Goal: Check status: Check status

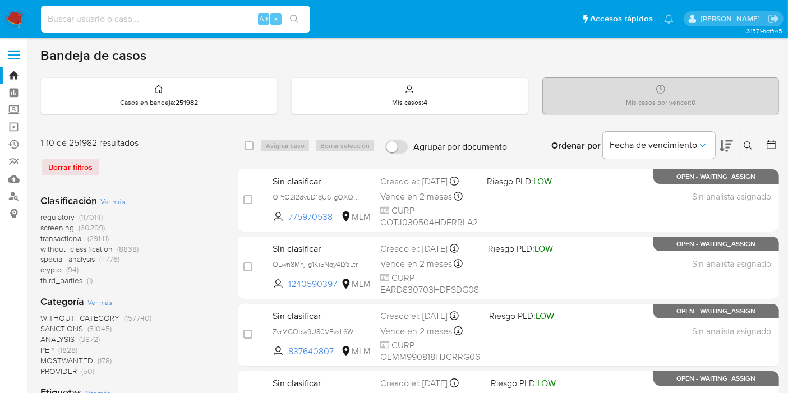
click at [131, 17] on input at bounding box center [175, 19] width 269 height 15
paste input "1824160523"
type input "1824160523"
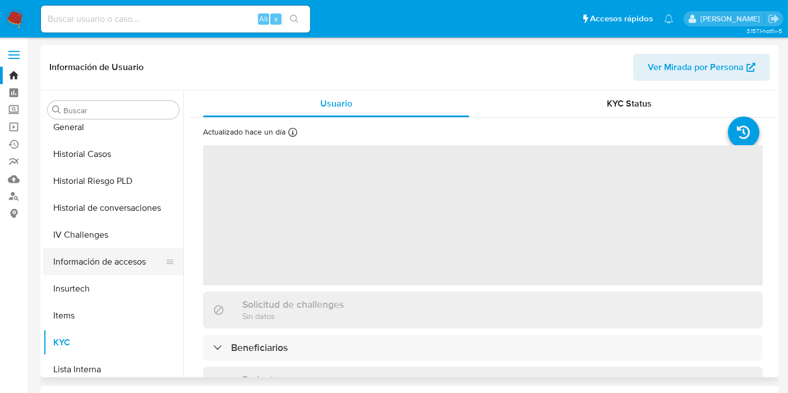
scroll to position [473, 0]
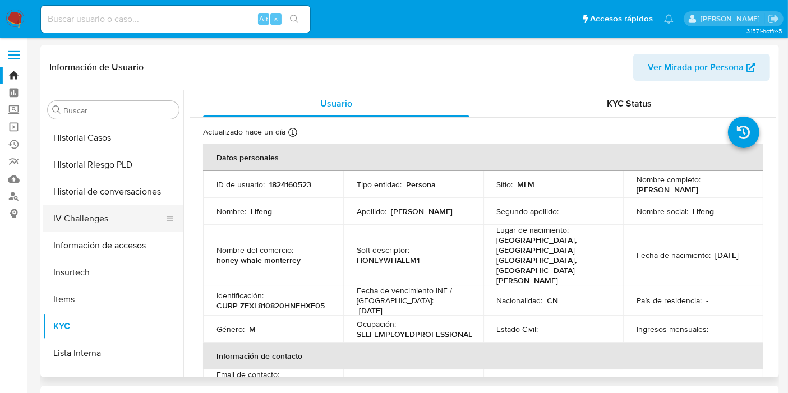
select select "10"
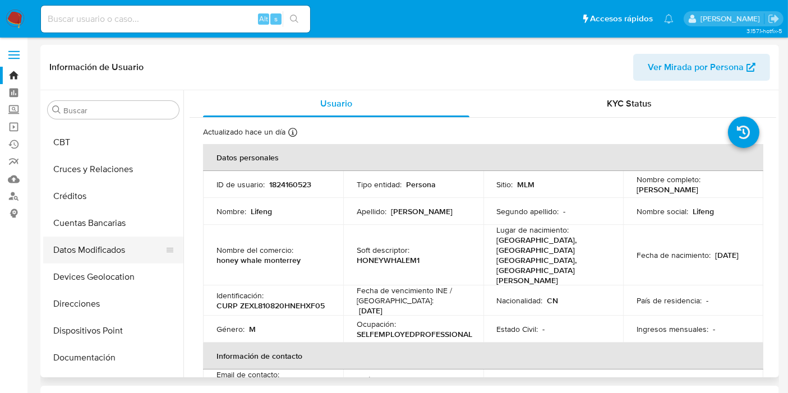
scroll to position [0, 0]
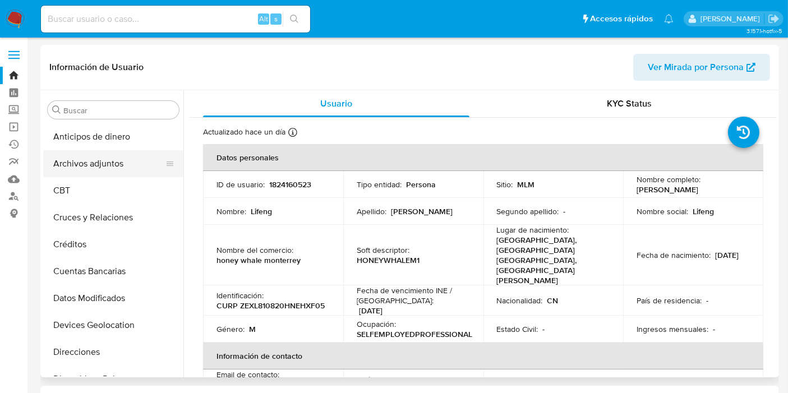
click at [89, 167] on button "Archivos adjuntos" at bounding box center [108, 163] width 131 height 27
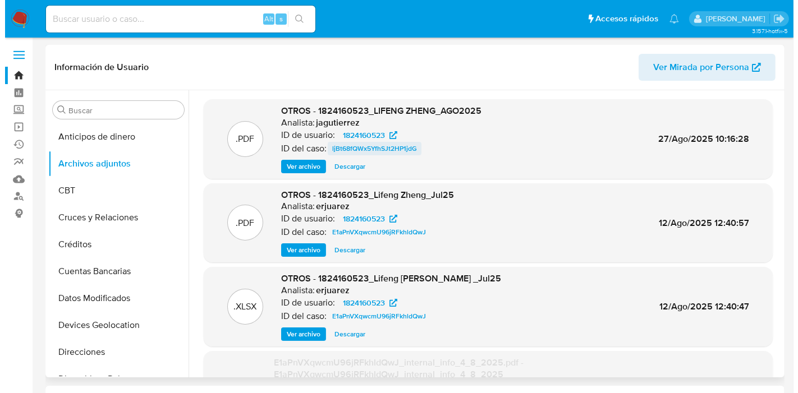
scroll to position [62, 0]
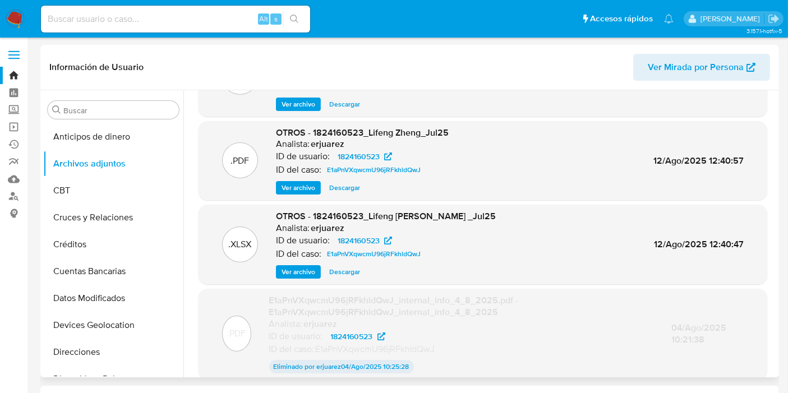
click at [292, 270] on span "Ver archivo" at bounding box center [299, 271] width 34 height 11
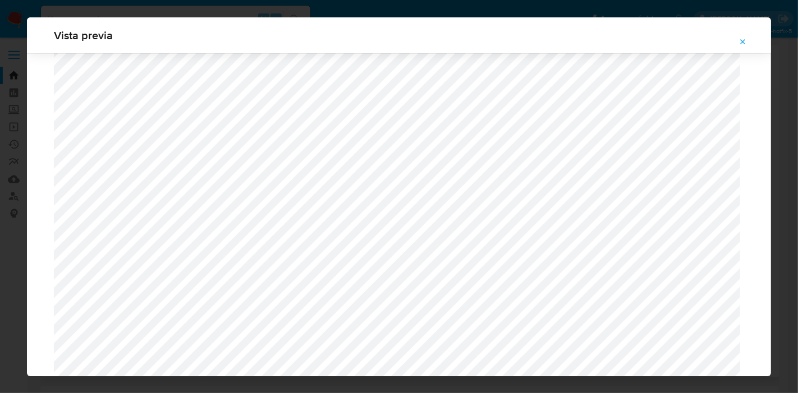
scroll to position [164, 0]
click at [751, 44] on button "Attachment preview" at bounding box center [742, 42] width 25 height 18
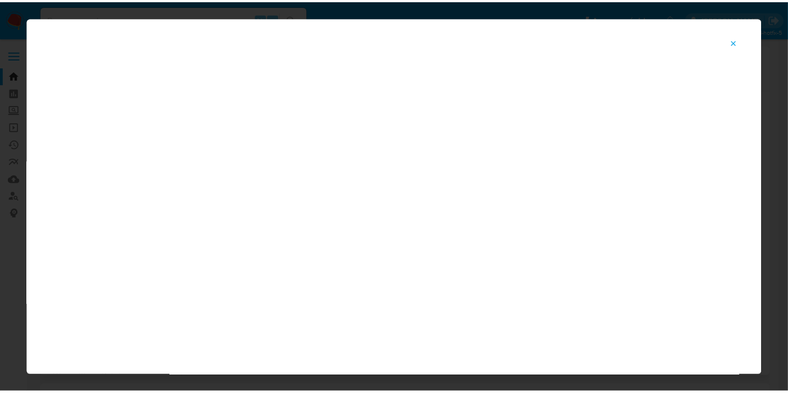
scroll to position [58, 0]
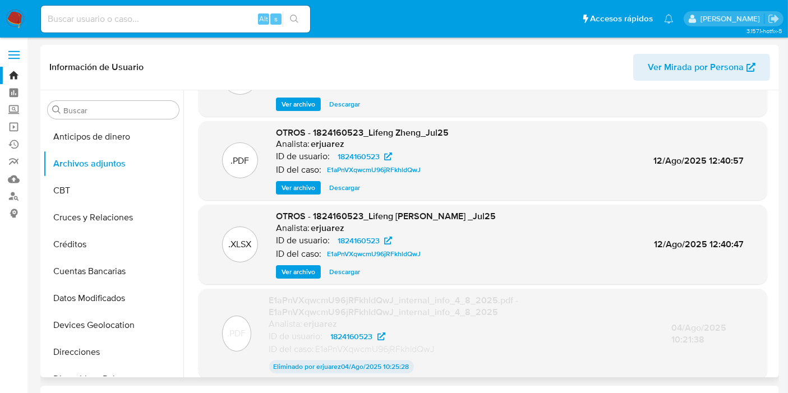
click at [347, 278] on div ".XLSX OTROS - 1824160523_Lifeng Zheng _Jul25 Analista: erjuarez ID de usuario: …" at bounding box center [483, 245] width 569 height 80
click at [349, 273] on span "Descargar" at bounding box center [344, 271] width 31 height 11
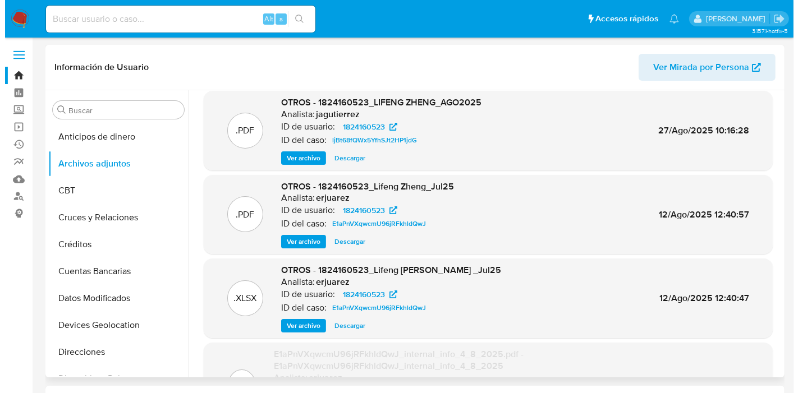
scroll to position [0, 0]
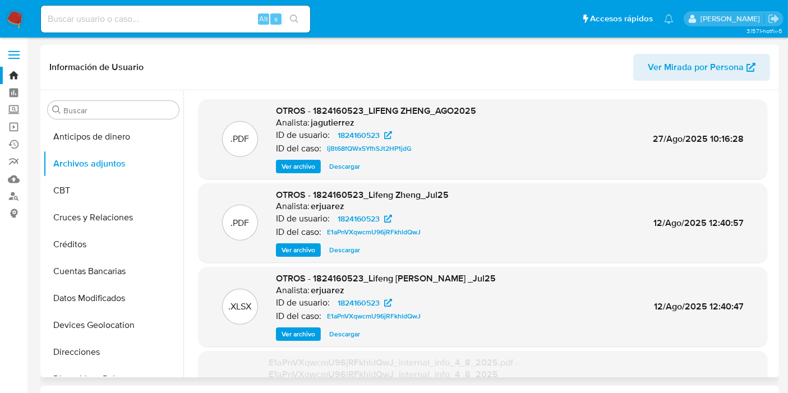
click at [304, 249] on span "Ver archivo" at bounding box center [299, 250] width 34 height 11
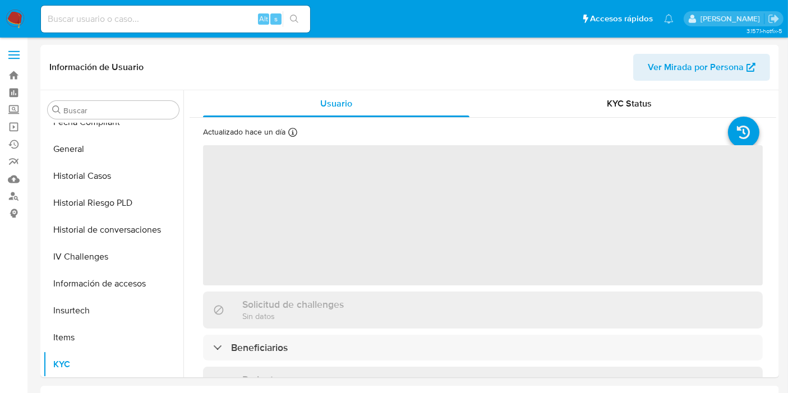
scroll to position [473, 0]
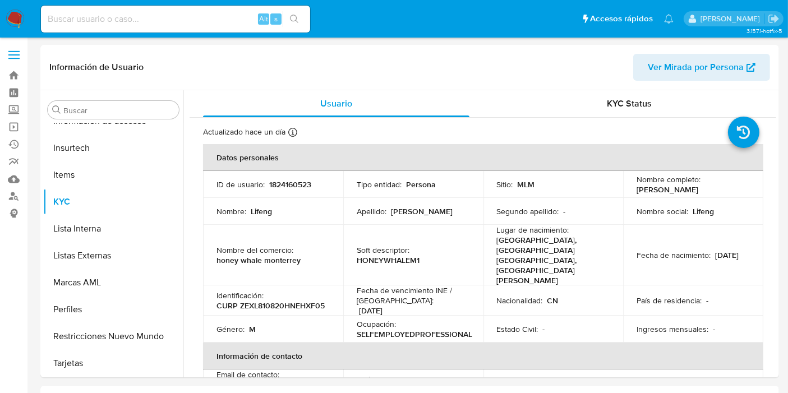
select select "10"
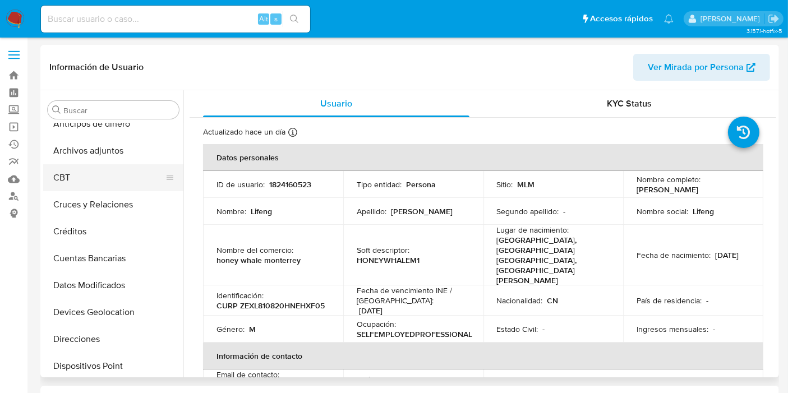
scroll to position [0, 0]
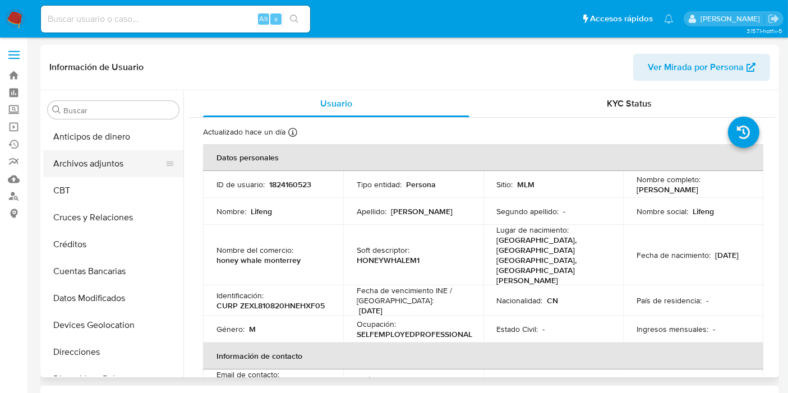
click at [100, 170] on button "Archivos adjuntos" at bounding box center [108, 163] width 131 height 27
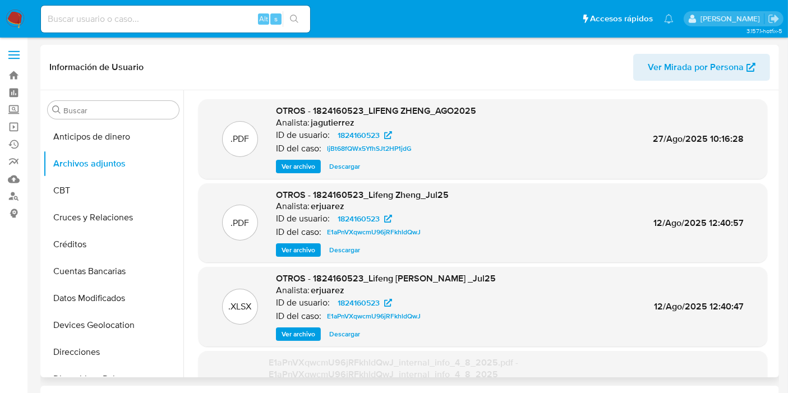
click at [294, 254] on span "Ver archivo" at bounding box center [299, 250] width 34 height 11
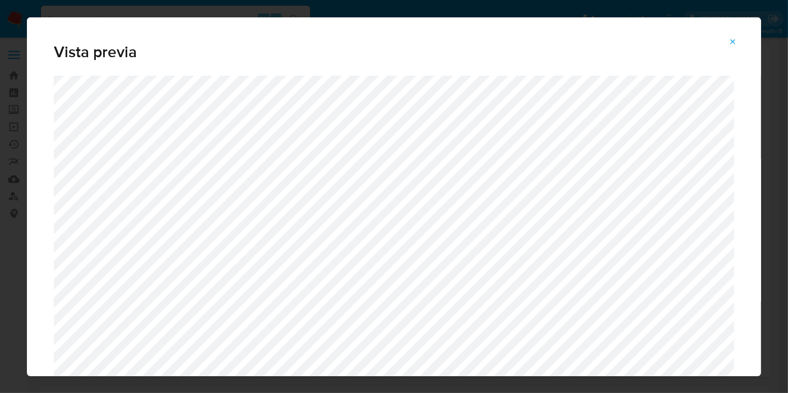
scroll to position [62, 0]
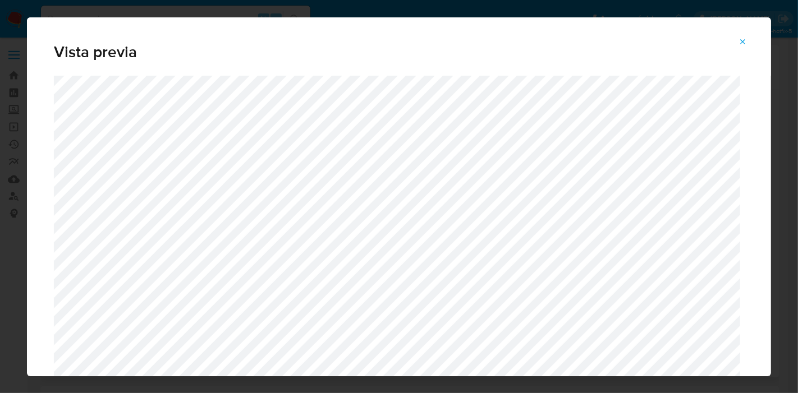
click at [40, 113] on div "Attachment preview" at bounding box center [399, 255] width 744 height 359
click at [751, 40] on button "Attachment preview" at bounding box center [742, 42] width 25 height 18
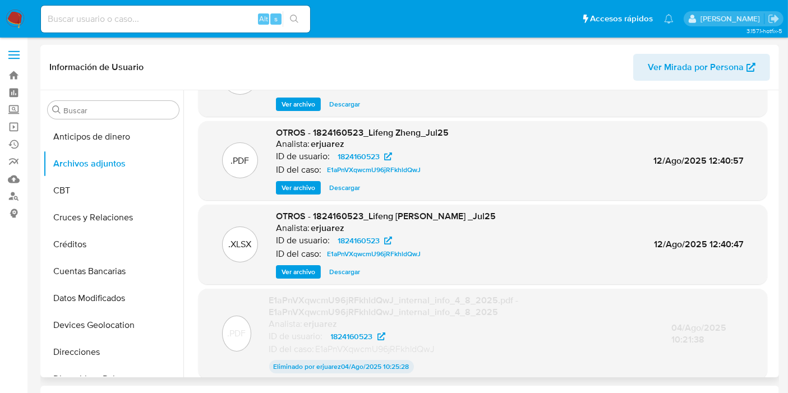
click at [195, 20] on input at bounding box center [175, 19] width 269 height 15
paste input "2214152978"
type input "2214152978"
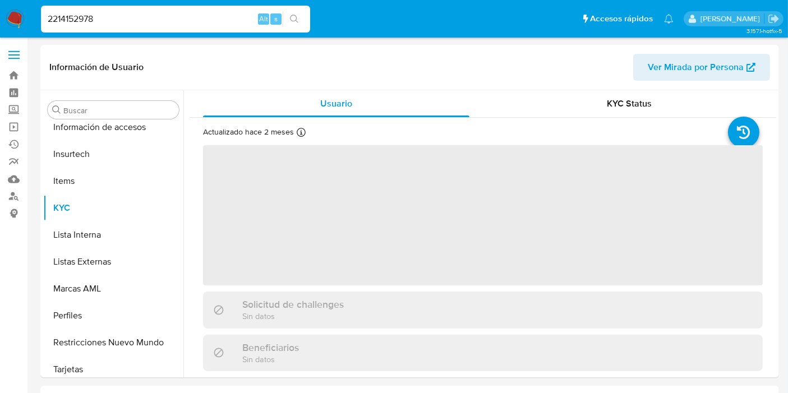
scroll to position [473, 0]
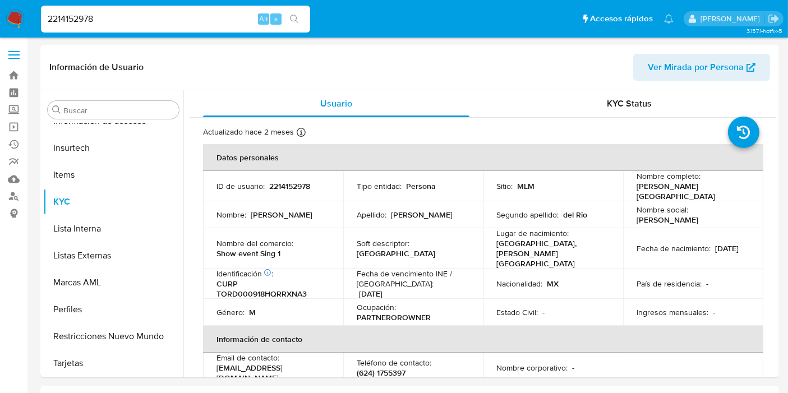
select select "10"
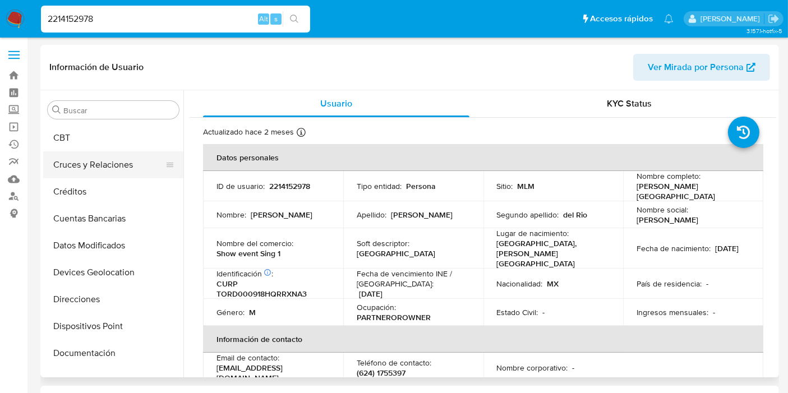
scroll to position [0, 0]
drag, startPoint x: 89, startPoint y: 173, endPoint x: 95, endPoint y: 174, distance: 6.3
click at [89, 172] on button "Archivos adjuntos" at bounding box center [108, 163] width 131 height 27
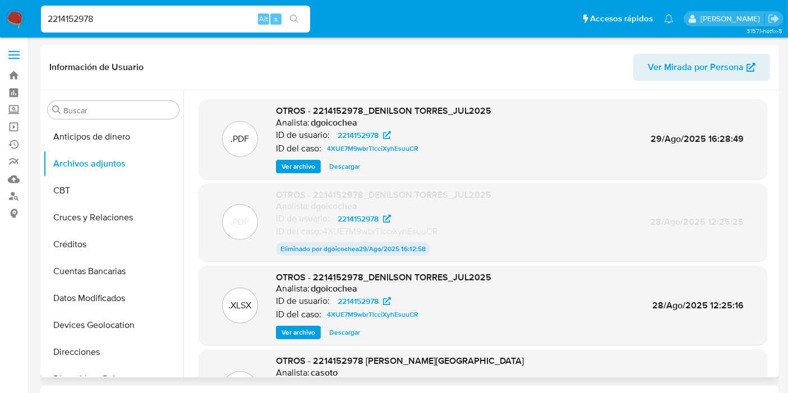
click at [312, 162] on span "Ver archivo" at bounding box center [299, 166] width 34 height 11
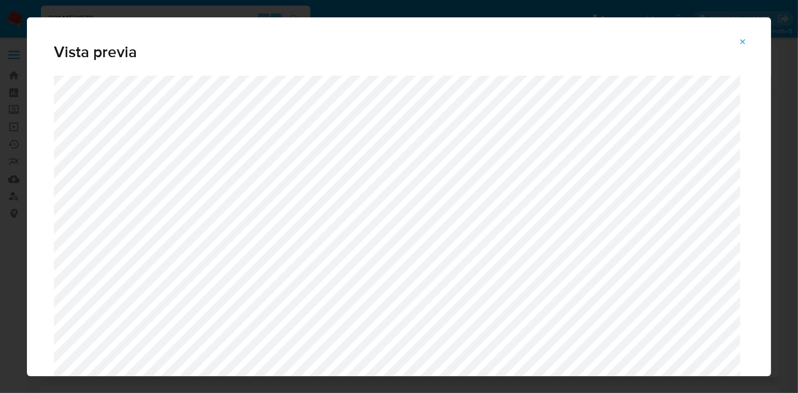
click at [745, 43] on icon "Attachment preview" at bounding box center [742, 42] width 9 height 9
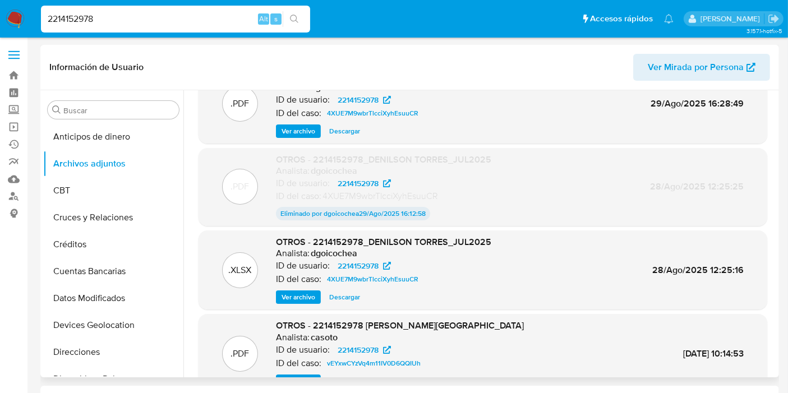
scroll to position [62, 0]
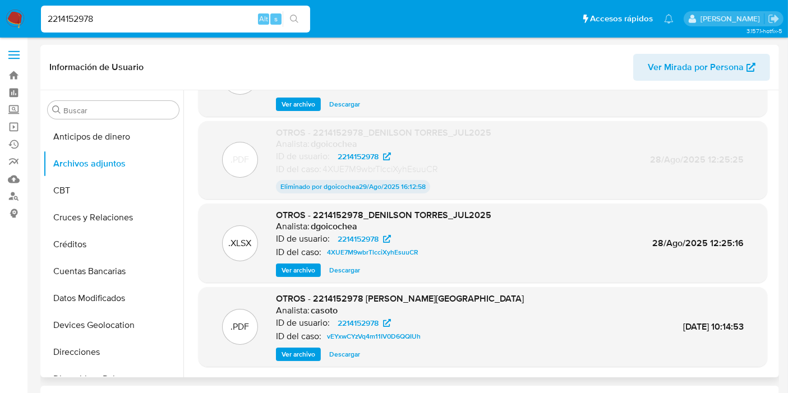
click at [343, 269] on span "Descargar" at bounding box center [344, 270] width 31 height 11
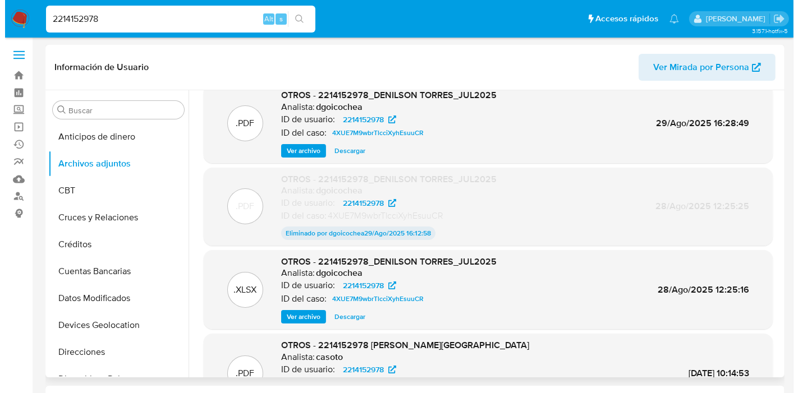
scroll to position [0, 0]
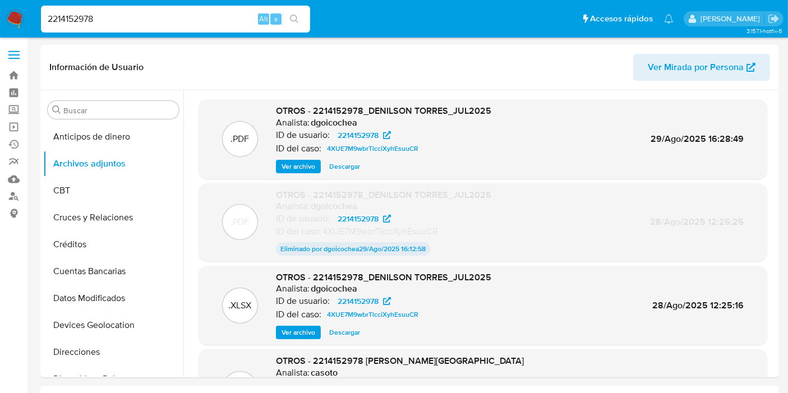
click at [312, 167] on span "Ver archivo" at bounding box center [299, 166] width 34 height 11
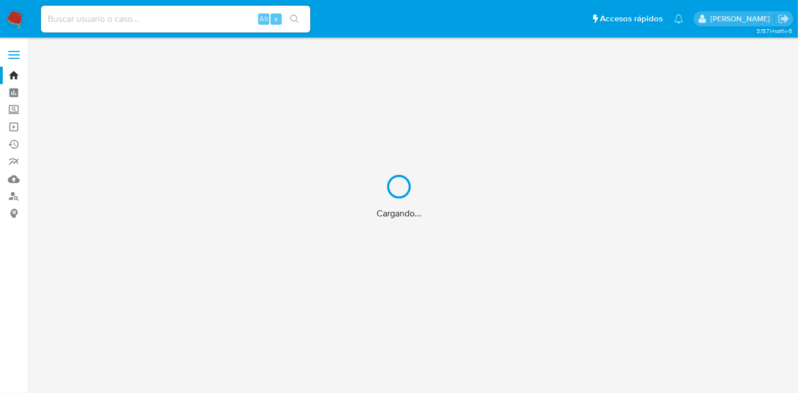
click at [149, 19] on div "Cargando..." at bounding box center [399, 196] width 798 height 393
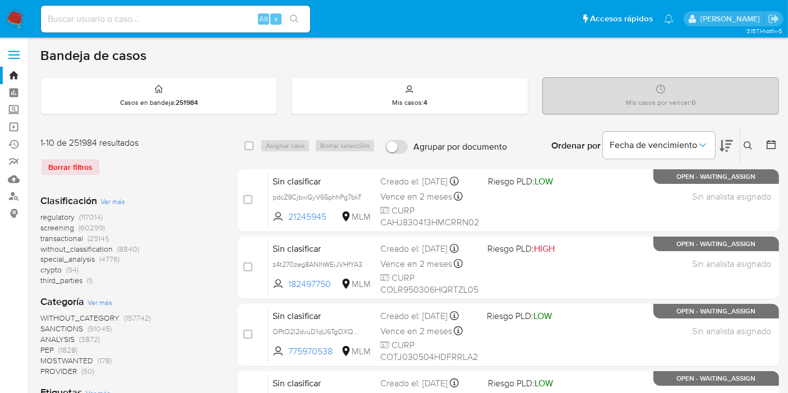
click at [146, 17] on input at bounding box center [175, 19] width 269 height 15
paste input "1098814202"
type input "1098814202"
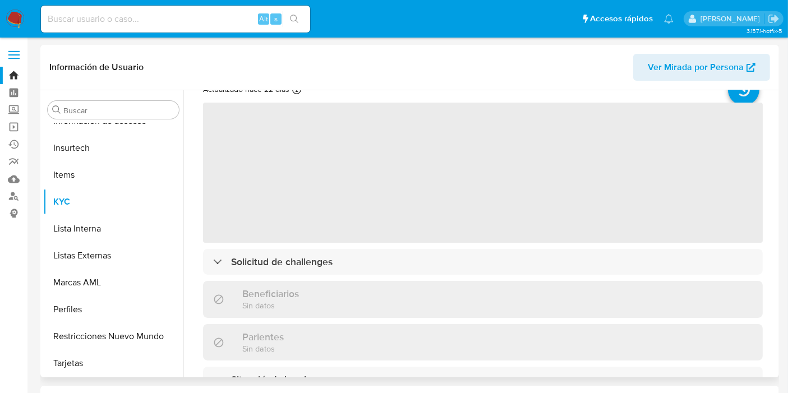
scroll to position [62, 0]
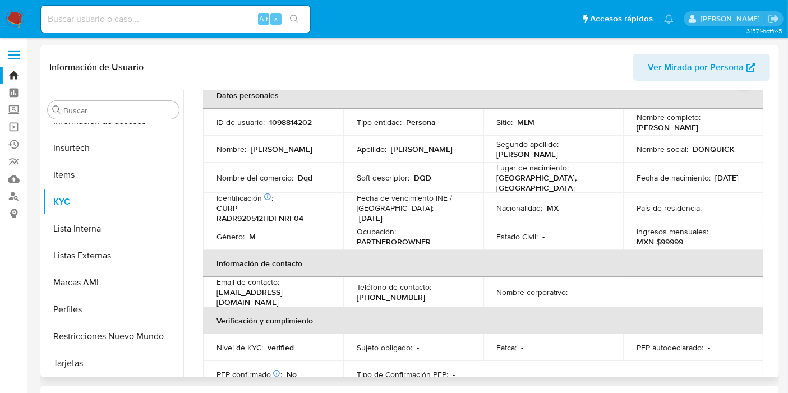
select select "10"
click at [699, 150] on p "DONQUICK" at bounding box center [714, 149] width 42 height 10
click at [712, 146] on p "DONQUICK" at bounding box center [714, 149] width 42 height 10
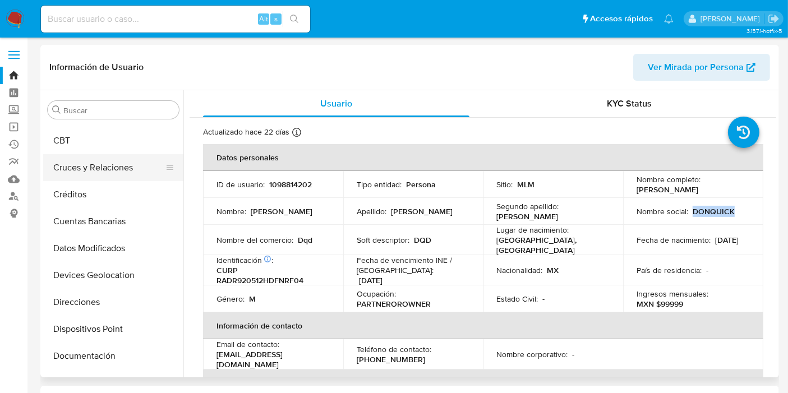
scroll to position [0, 0]
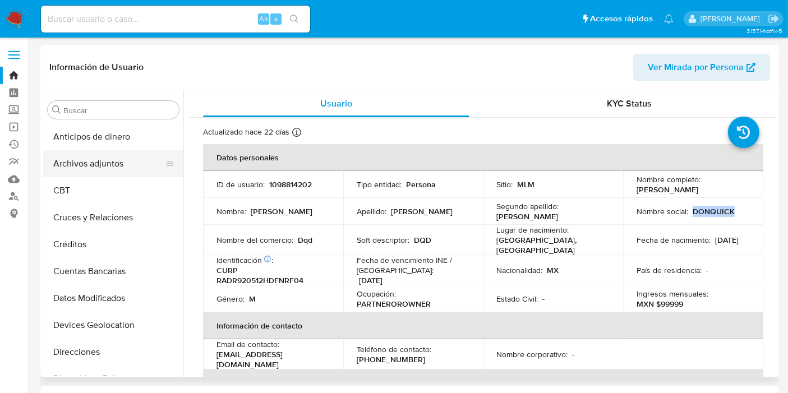
click at [91, 152] on button "Archivos adjuntos" at bounding box center [108, 163] width 131 height 27
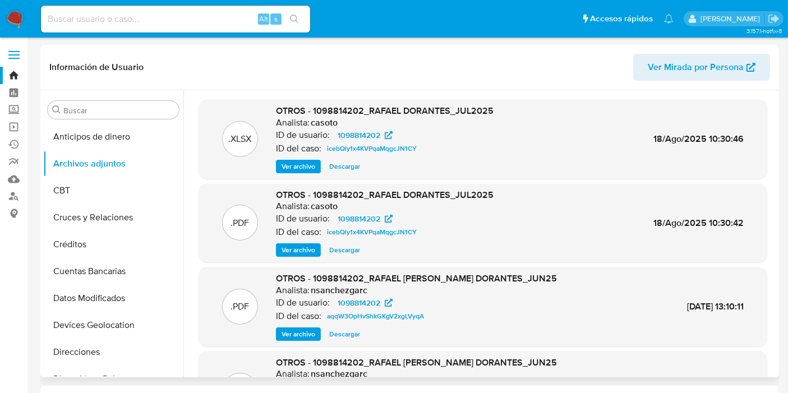
click at [307, 248] on span "Ver archivo" at bounding box center [299, 250] width 34 height 11
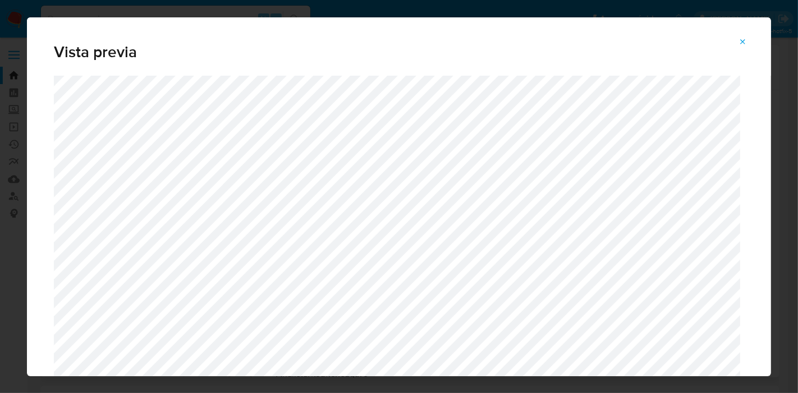
click at [745, 36] on span "Attachment preview" at bounding box center [742, 42] width 9 height 16
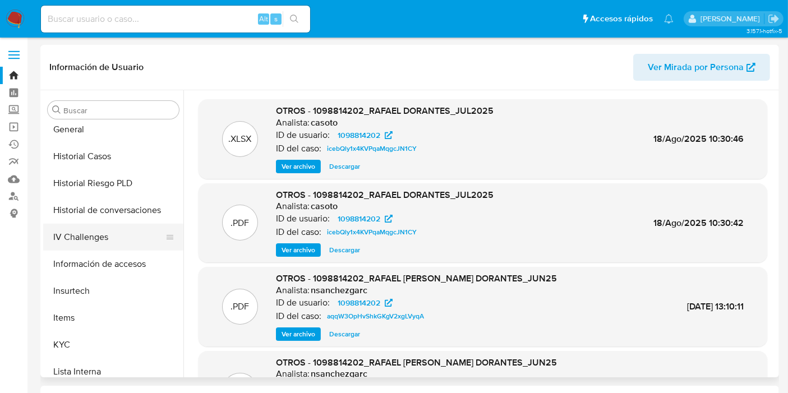
scroll to position [311, 0]
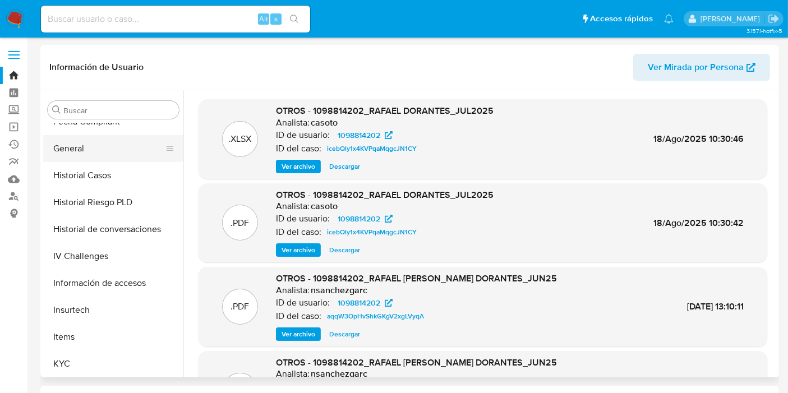
click at [82, 154] on button "General" at bounding box center [108, 148] width 131 height 27
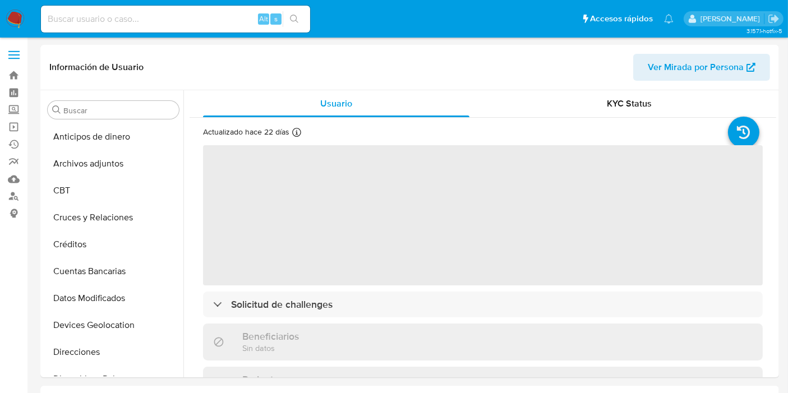
select select "10"
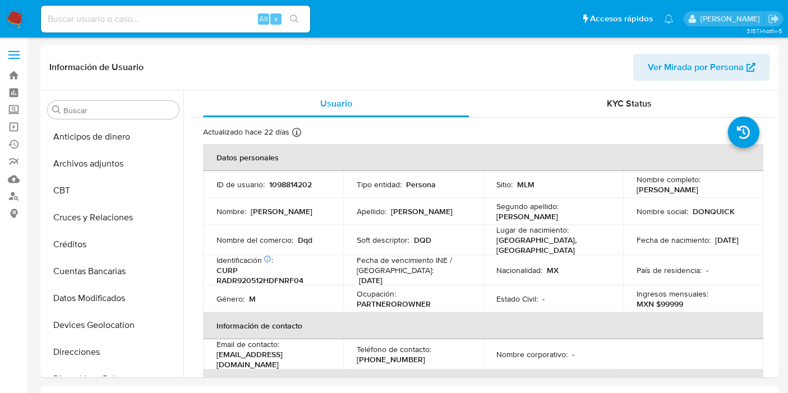
scroll to position [473, 0]
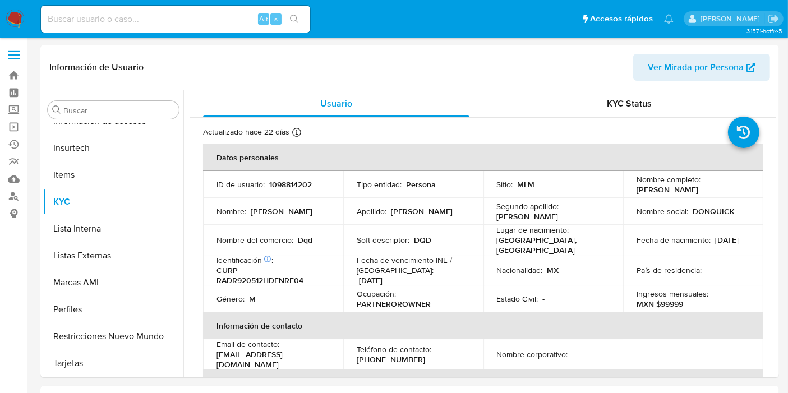
click at [66, 15] on input at bounding box center [175, 19] width 269 height 15
paste input "700904323"
type input "700904323"
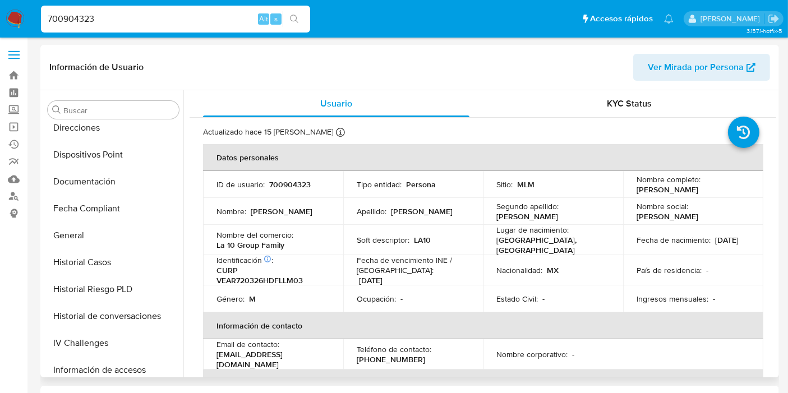
select select "10"
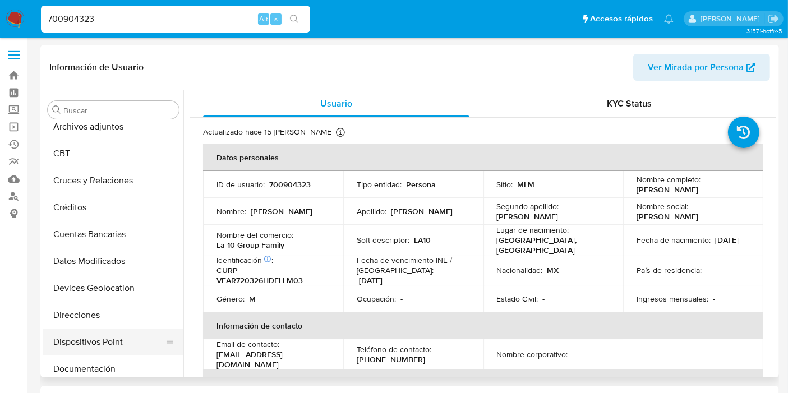
click at [98, 337] on button "Dispositivos Point" at bounding box center [108, 342] width 131 height 27
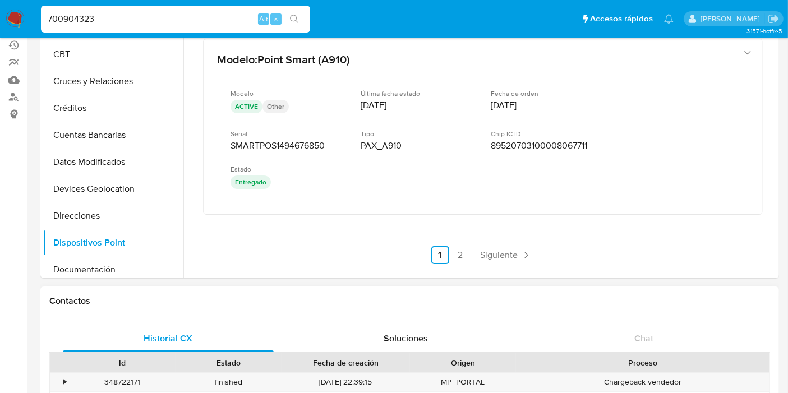
scroll to position [125, 0]
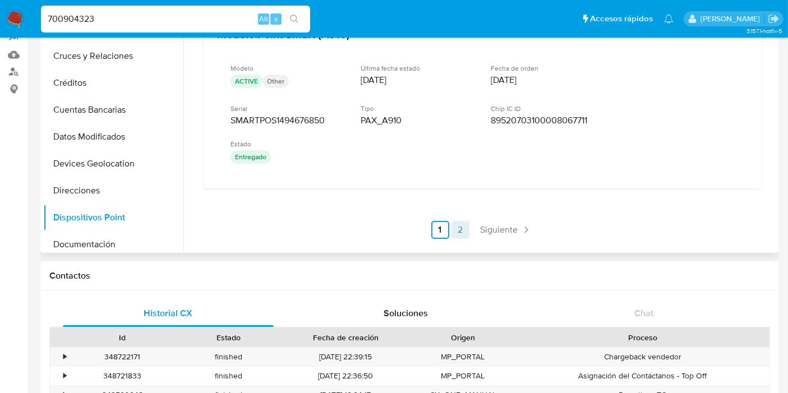
click at [460, 229] on link "2" at bounding box center [461, 230] width 18 height 18
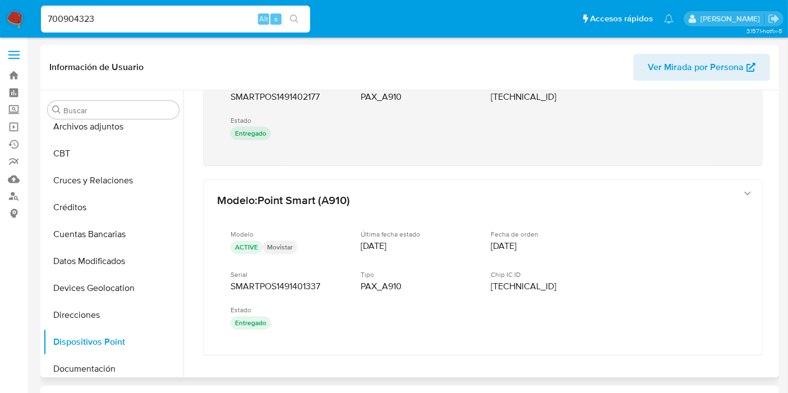
scroll to position [724, 0]
